Goal: Navigation & Orientation: Find specific page/section

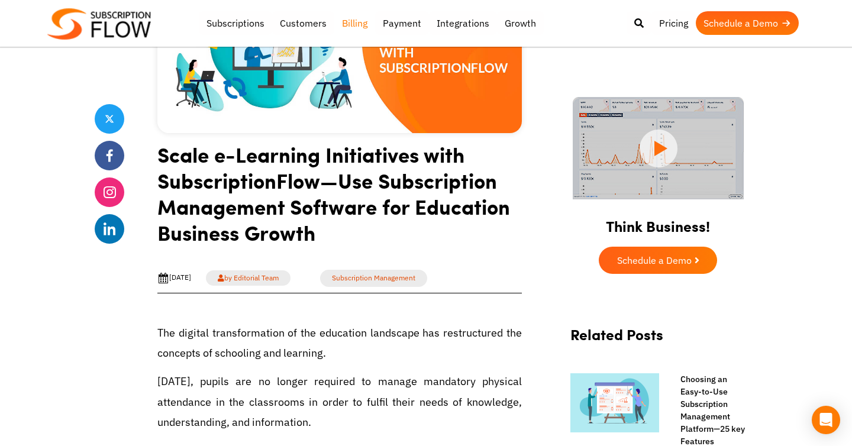
click at [353, 25] on link "Billing" at bounding box center [354, 23] width 41 height 24
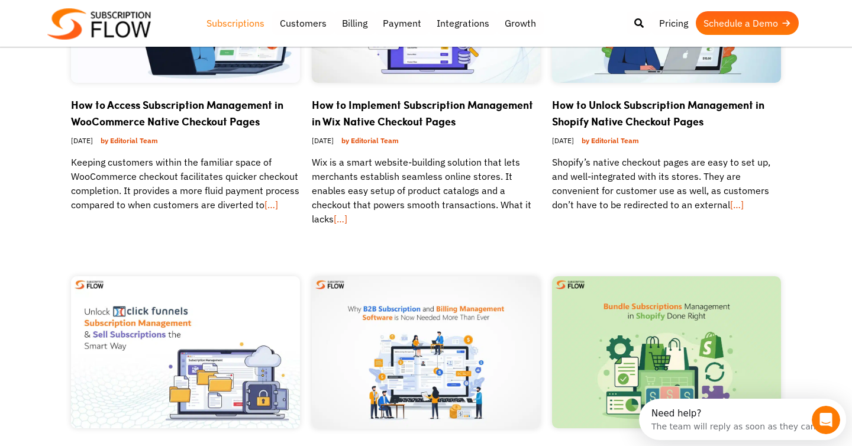
scroll to position [593, 0]
